Goal: Transaction & Acquisition: Purchase product/service

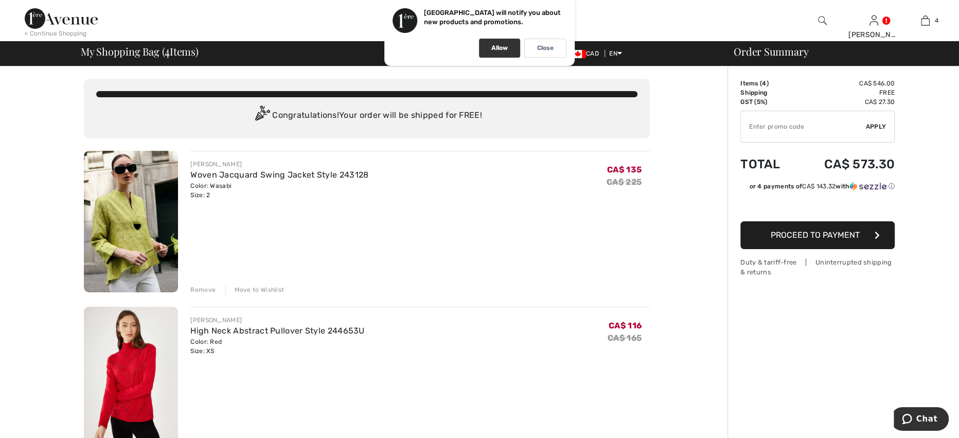
click at [487, 45] on div "Allow" at bounding box center [499, 48] width 41 height 19
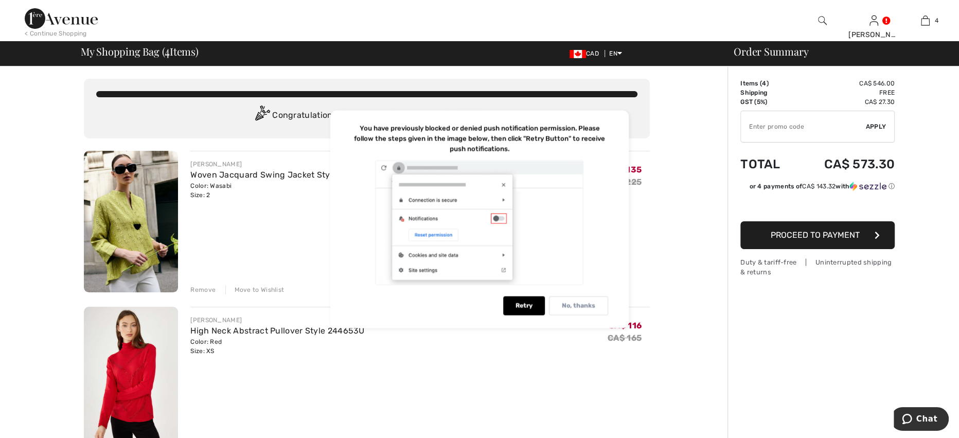
click at [574, 305] on p "No, thanks" at bounding box center [578, 305] width 33 height 8
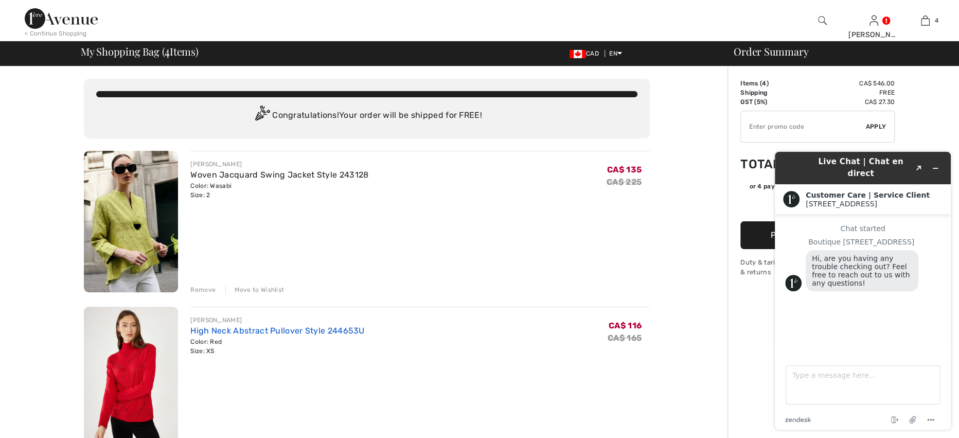
click at [218, 331] on link "High Neck Abstract Pullover Style 244653U" at bounding box center [277, 331] width 174 height 10
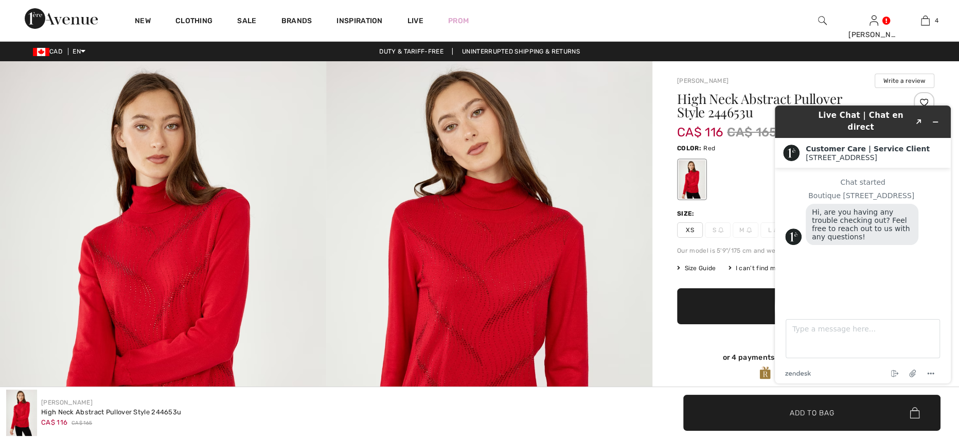
click at [743, 167] on div at bounding box center [805, 179] width 257 height 43
click at [938, 115] on button "Minimize widget" at bounding box center [935, 122] width 16 height 14
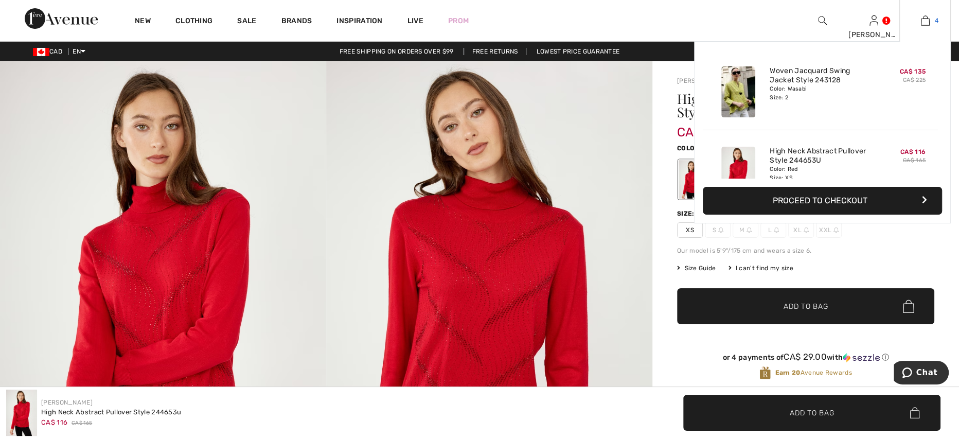
click at [932, 23] on link "4" at bounding box center [924, 20] width 50 height 12
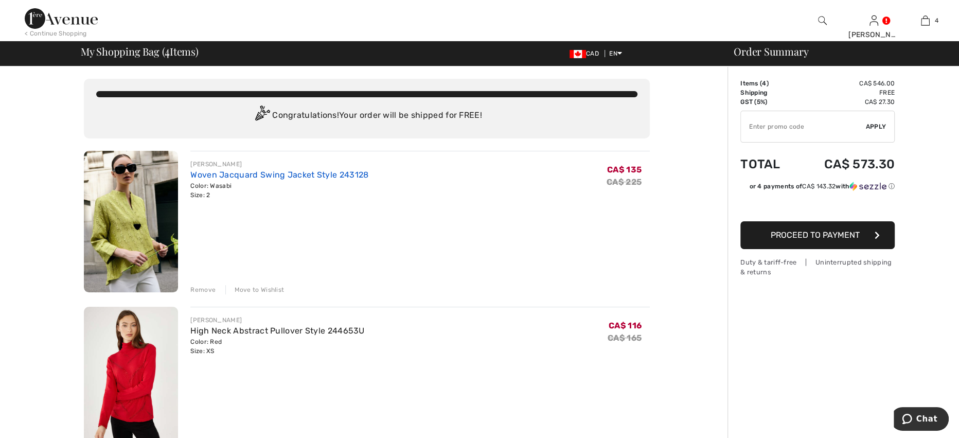
click at [316, 171] on link "Woven Jacquard Swing Jacket Style 243128" at bounding box center [279, 175] width 178 height 10
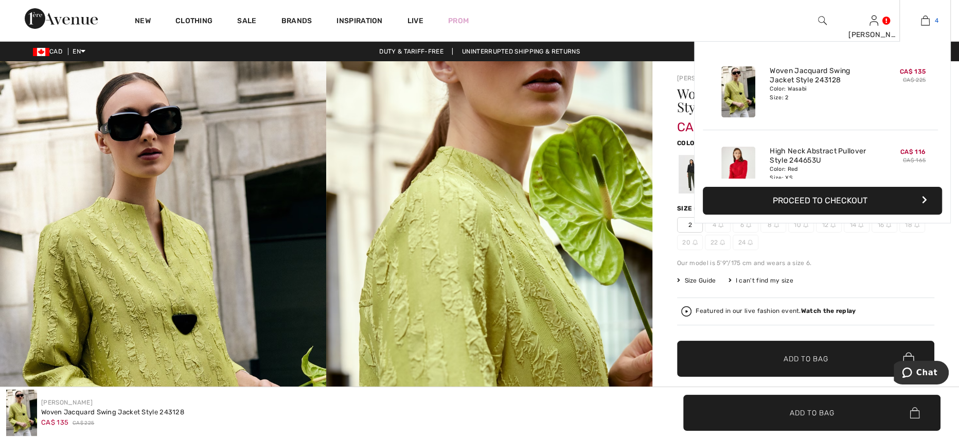
click at [928, 19] on img at bounding box center [925, 20] width 9 height 12
